Goal: Information Seeking & Learning: Find specific fact

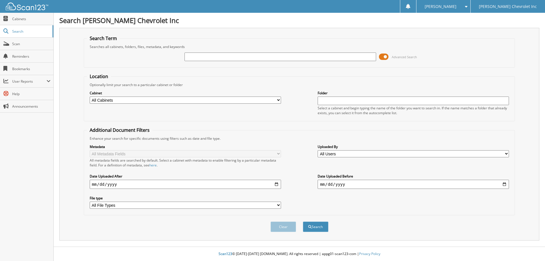
type input "u"
type input "[PERSON_NAME]"
click at [316, 226] on button "Search" at bounding box center [316, 227] width 26 height 11
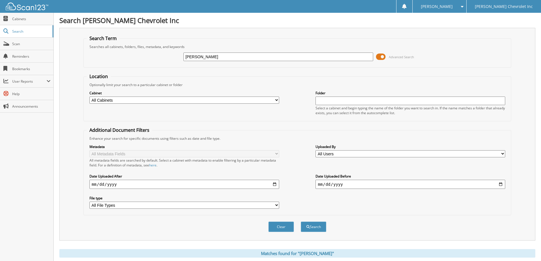
click at [277, 100] on select "All Cabinets SERVICE RO Needs Filing" at bounding box center [184, 100] width 190 height 7
click at [250, 83] on div "Optionally limit your search to a particular cabinet or folder" at bounding box center [297, 84] width 421 height 5
drag, startPoint x: 218, startPoint y: 56, endPoint x: 179, endPoint y: 59, distance: 39.0
click at [179, 59] on div "[PERSON_NAME] Advanced Search" at bounding box center [297, 56] width 421 height 15
type input "uee32732"
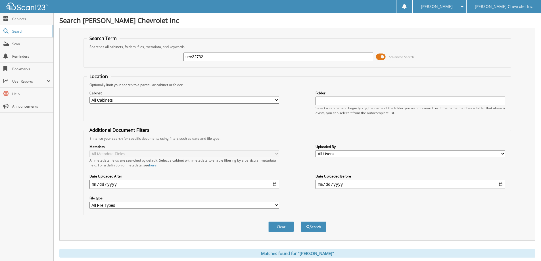
click at [301, 222] on button "Search" at bounding box center [314, 227] width 26 height 11
drag, startPoint x: 206, startPoint y: 57, endPoint x: 179, endPoint y: 57, distance: 27.8
click at [179, 57] on div "uee32732 Advanced Search" at bounding box center [297, 56] width 421 height 15
type input "jerahmy holmes"
click at [301, 222] on button "Search" at bounding box center [314, 227] width 26 height 11
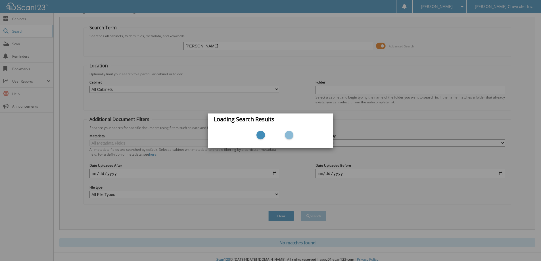
scroll to position [17, 0]
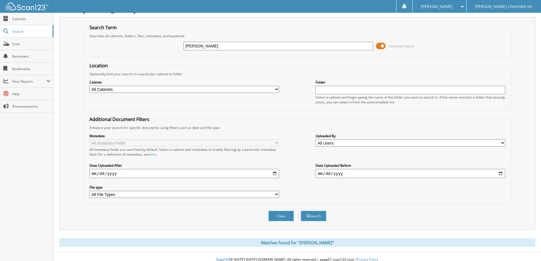
scroll to position [17, 0]
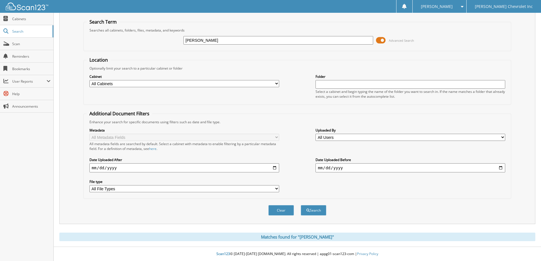
click at [147, 82] on select "All Cabinets SERVICE RO Needs Filing" at bounding box center [184, 83] width 190 height 7
click at [184, 72] on div "Cabinet All Cabinets SERVICE RO Needs Filing Folder Select a cabinet and begin …" at bounding box center [297, 86] width 421 height 31
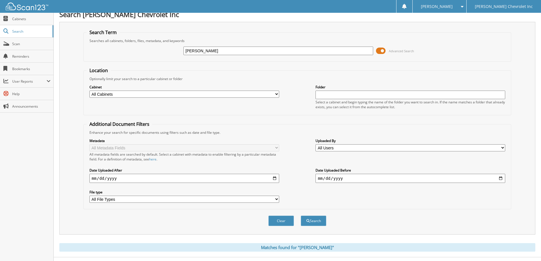
scroll to position [0, 0]
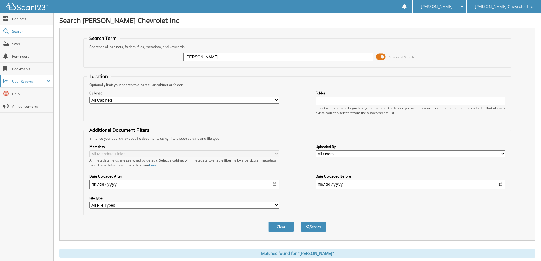
click at [46, 81] on span "User Reports" at bounding box center [29, 81] width 34 height 5
click at [14, 43] on span "Scan" at bounding box center [31, 43] width 38 height 5
